Goal: Task Accomplishment & Management: Use online tool/utility

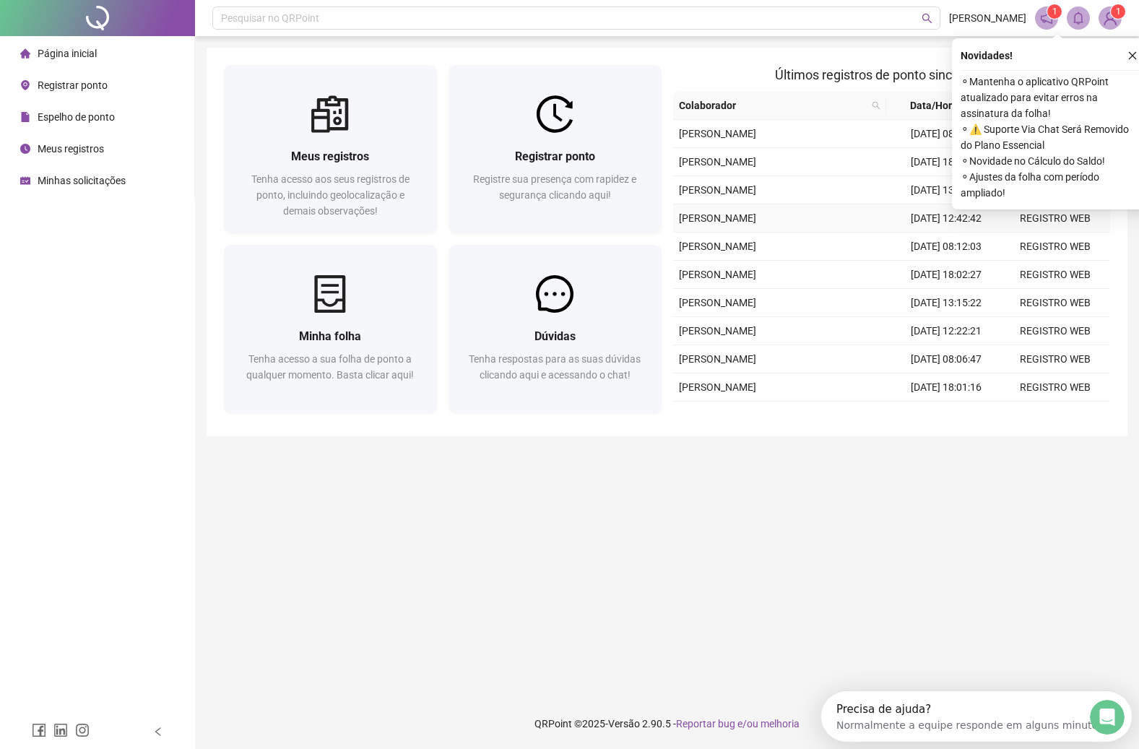
click at [1135, 54] on icon "close" at bounding box center [1133, 56] width 10 height 10
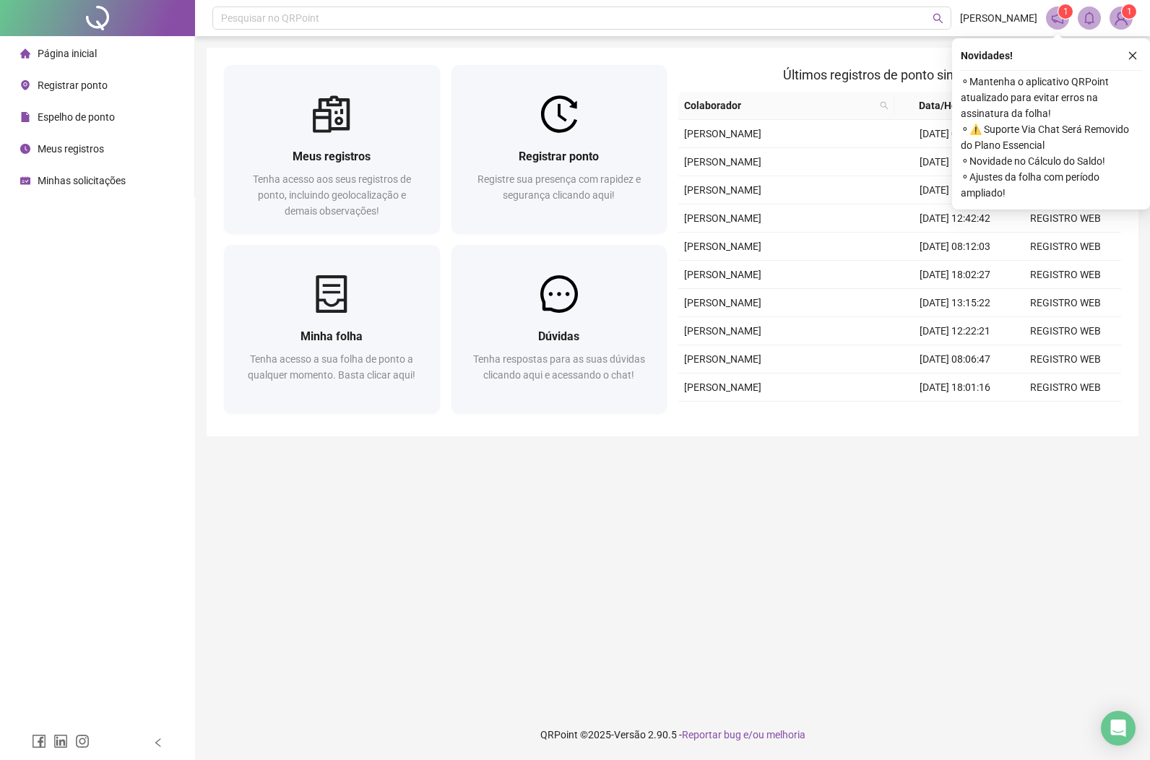
click at [95, 91] on div "Registrar ponto" at bounding box center [63, 85] width 87 height 29
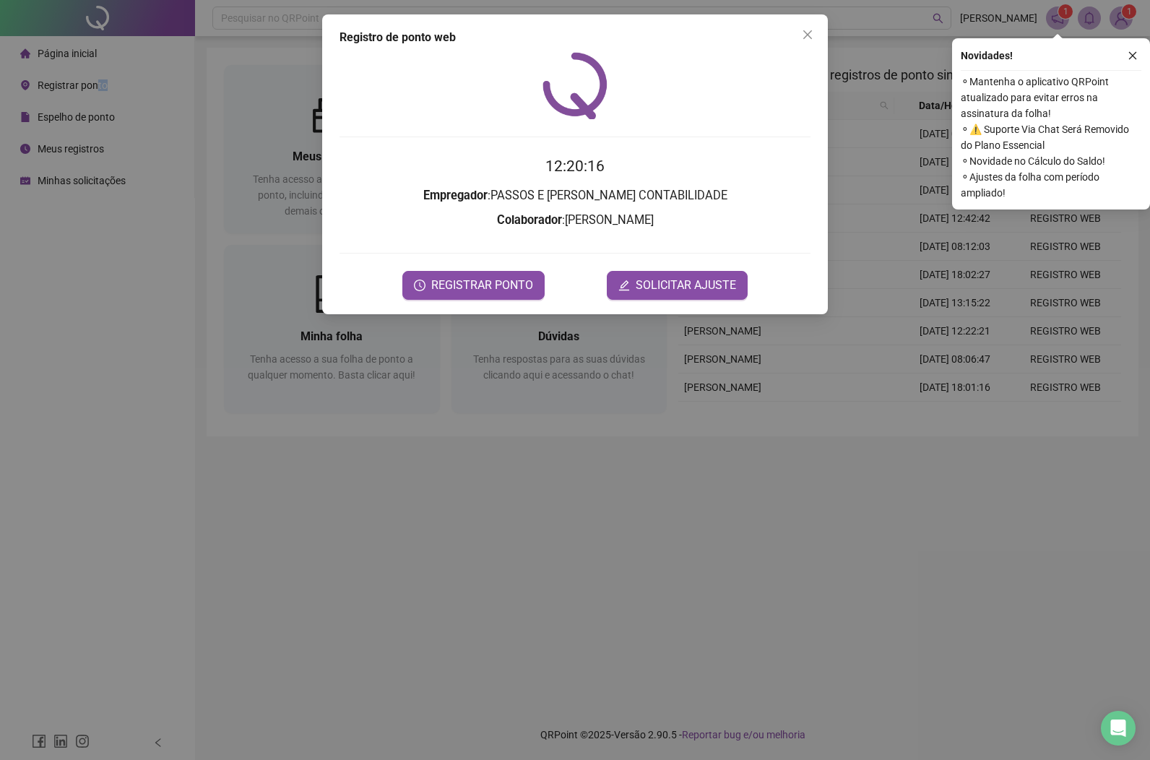
drag, startPoint x: 489, startPoint y: 295, endPoint x: 618, endPoint y: 307, distance: 129.8
click at [490, 295] on button "REGISTRAR PONTO" at bounding box center [473, 285] width 142 height 29
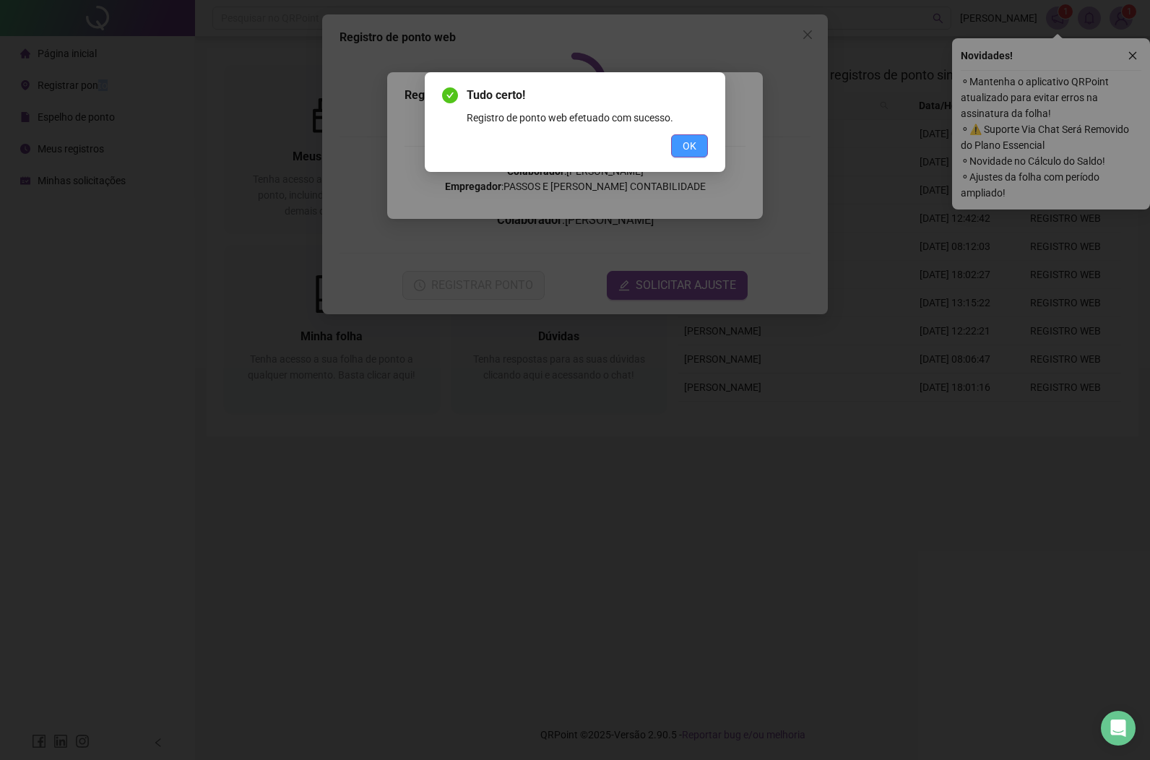
click at [691, 147] on span "OK" at bounding box center [690, 146] width 14 height 16
